Goal: Transaction & Acquisition: Obtain resource

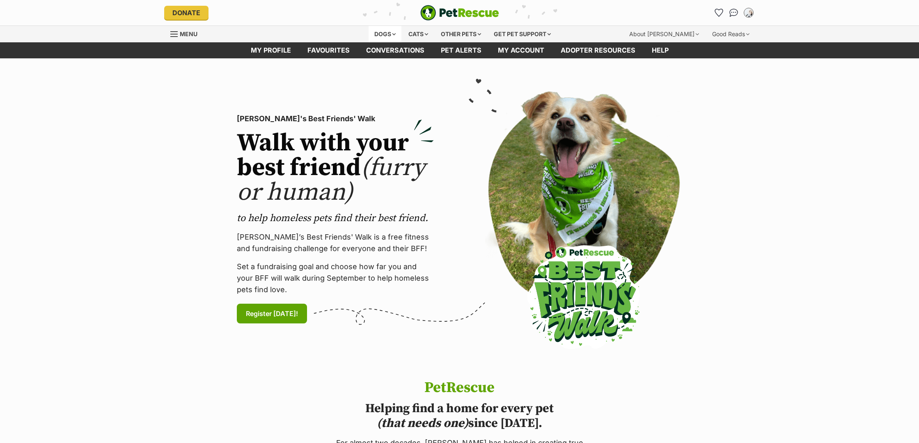
click at [389, 33] on div "Dogs" at bounding box center [385, 34] width 33 height 16
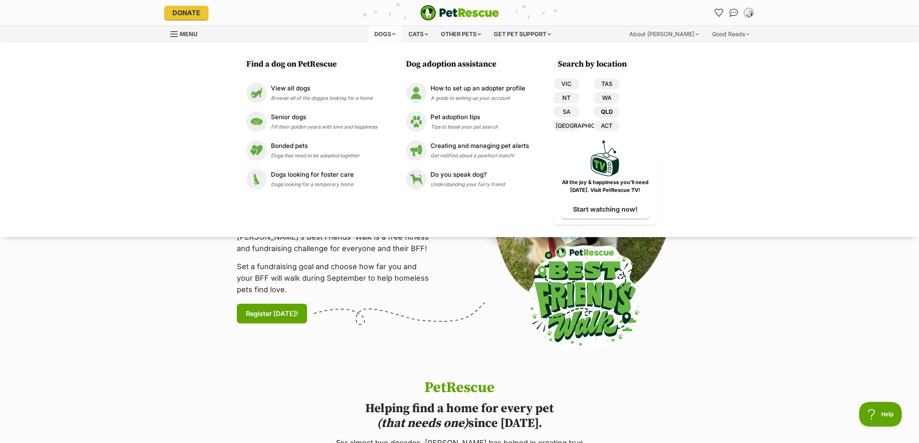
click at [611, 112] on link "QLD" at bounding box center [606, 111] width 25 height 11
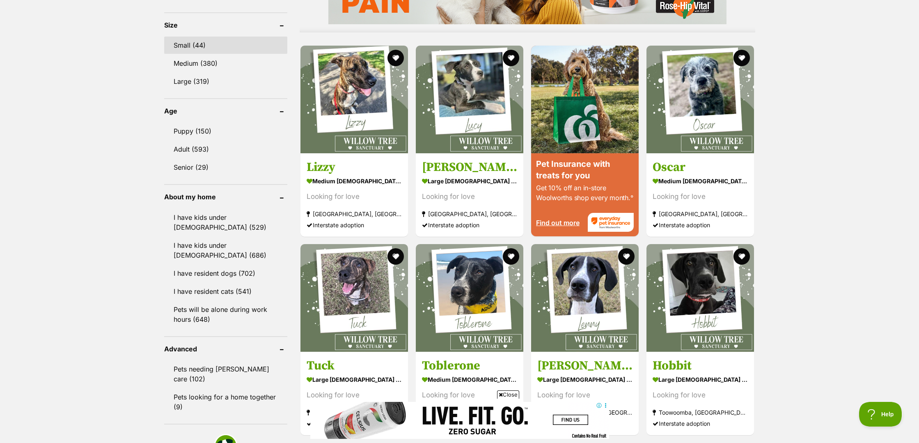
click at [197, 46] on link "Small (44)" at bounding box center [225, 45] width 123 height 17
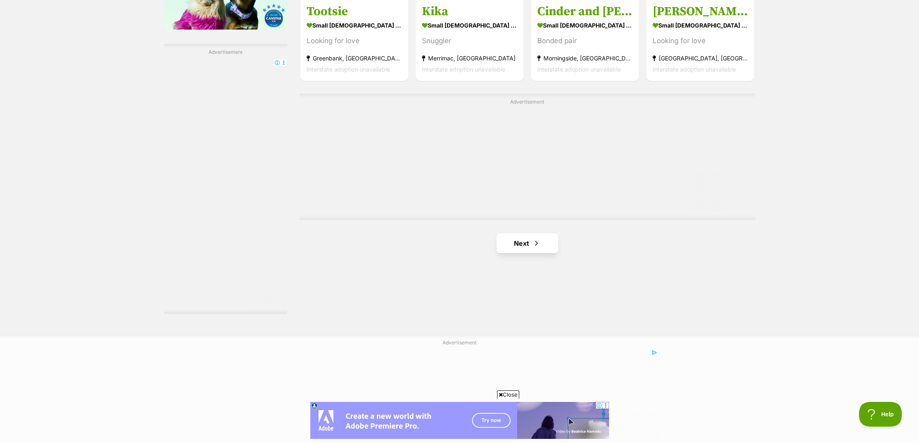
scroll to position [1404, 0]
click at [532, 232] on link "Next" at bounding box center [528, 242] width 62 height 20
